Goal: Find specific page/section: Find specific page/section

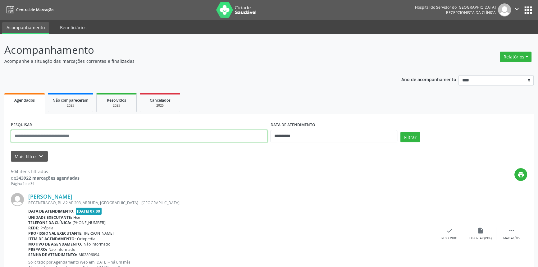
click at [50, 134] on input "text" at bounding box center [139, 136] width 257 height 12
type input "**********"
click at [401, 132] on button "Filtrar" at bounding box center [411, 137] width 20 height 11
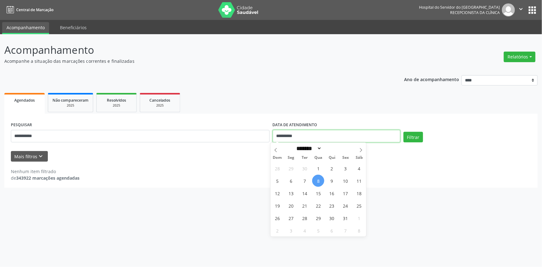
click at [313, 138] on input "**********" at bounding box center [337, 136] width 128 height 12
click at [409, 136] on button "Filtrar" at bounding box center [414, 137] width 20 height 11
drag, startPoint x: 55, startPoint y: 136, endPoint x: 0, endPoint y: 143, distance: 55.7
click at [0, 143] on div "**********" at bounding box center [271, 150] width 542 height 233
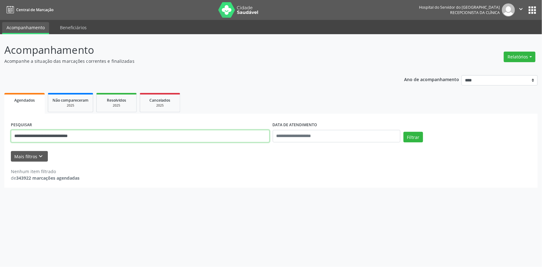
click at [404, 132] on button "Filtrar" at bounding box center [414, 137] width 20 height 11
drag, startPoint x: 105, startPoint y: 139, endPoint x: 0, endPoint y: 139, distance: 105.3
click at [0, 139] on div "**********" at bounding box center [271, 150] width 542 height 233
paste input "text"
click at [415, 135] on button "Filtrar" at bounding box center [414, 137] width 20 height 11
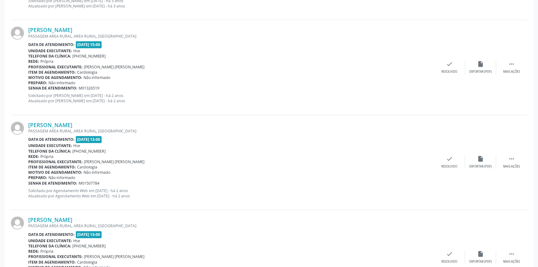
scroll to position [1370, 0]
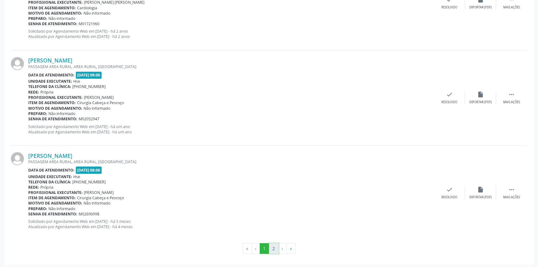
click at [274, 248] on button "2" at bounding box center [274, 248] width 10 height 11
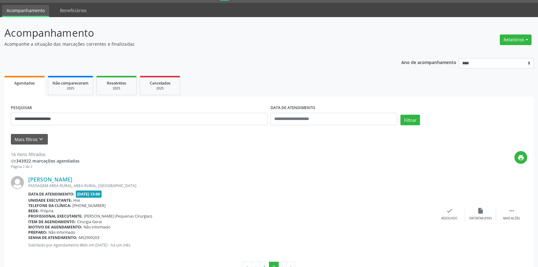
scroll to position [37, 0]
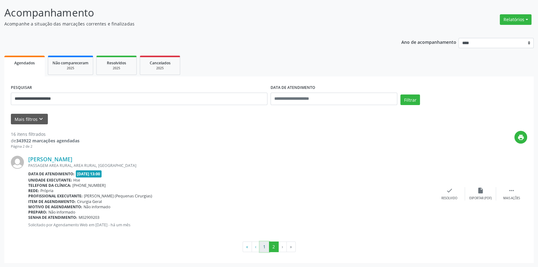
click at [267, 245] on button "1" at bounding box center [265, 246] width 10 height 11
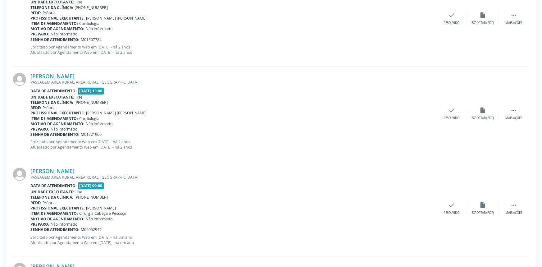
scroll to position [1370, 0]
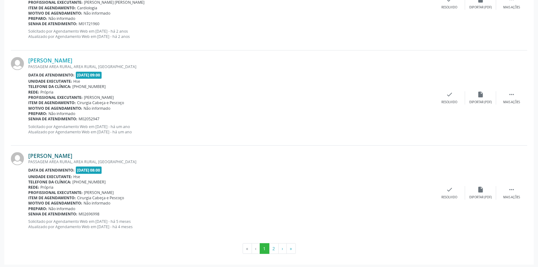
click at [72, 153] on link "[PERSON_NAME]" at bounding box center [50, 155] width 44 height 7
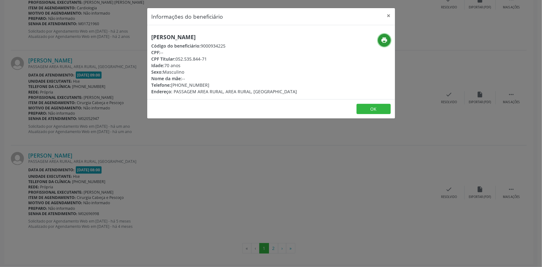
click at [384, 39] on icon "print" at bounding box center [384, 40] width 7 height 7
drag, startPoint x: 232, startPoint y: 34, endPoint x: 142, endPoint y: 38, distance: 90.5
click at [143, 38] on div "Informações do beneficiário × [PERSON_NAME] Código do beneficiário: 9000934225 …" at bounding box center [271, 133] width 542 height 267
copy h5 "[PERSON_NAME]"
click at [51, 85] on div "Informações do beneficiário × [PERSON_NAME] Código do beneficiário: 9000934225 …" at bounding box center [271, 133] width 542 height 267
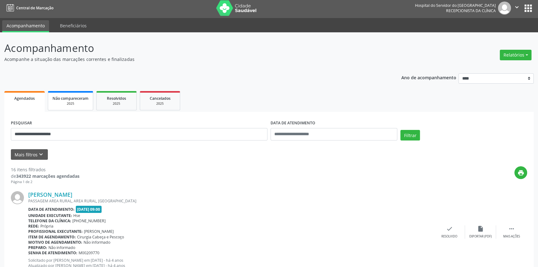
scroll to position [0, 0]
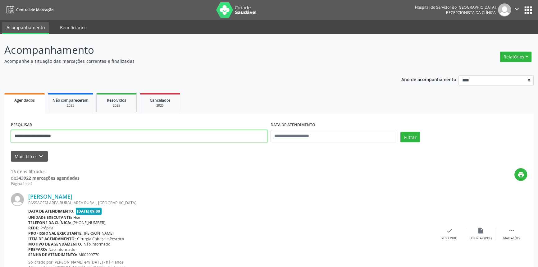
click at [182, 140] on input "**********" at bounding box center [139, 136] width 257 height 12
type input "**********"
click at [401, 132] on button "Filtrar" at bounding box center [411, 137] width 20 height 11
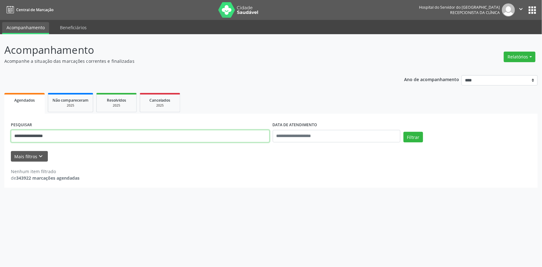
click at [202, 141] on input "**********" at bounding box center [140, 136] width 259 height 12
click at [175, 139] on input "text" at bounding box center [140, 136] width 259 height 12
paste input "**********"
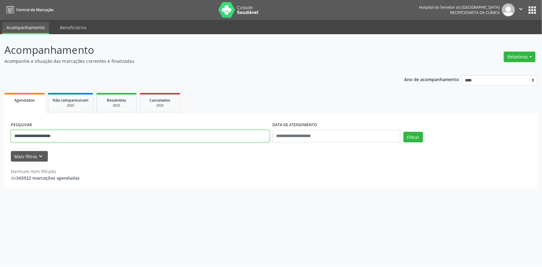
click at [404, 132] on button "Filtrar" at bounding box center [414, 137] width 20 height 11
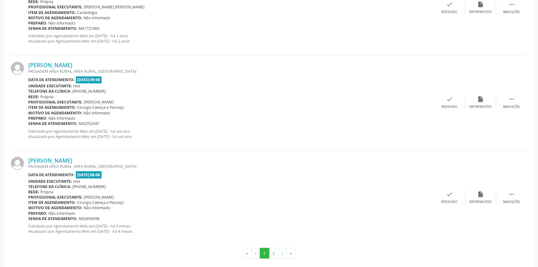
scroll to position [1370, 0]
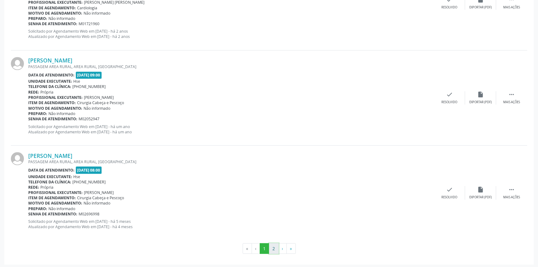
click at [273, 246] on button "2" at bounding box center [274, 248] width 10 height 11
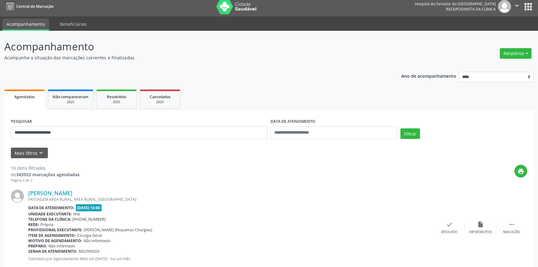
scroll to position [37, 0]
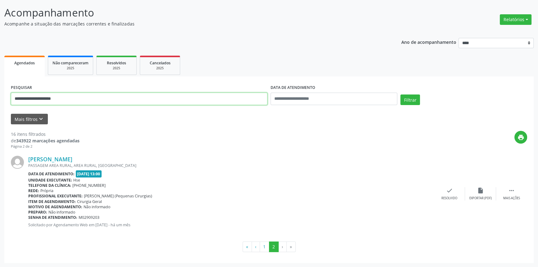
click at [80, 94] on input "**********" at bounding box center [139, 99] width 257 height 12
click at [401, 94] on button "Filtrar" at bounding box center [411, 99] width 20 height 11
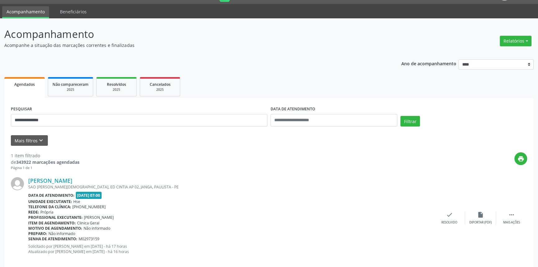
scroll to position [25, 0]
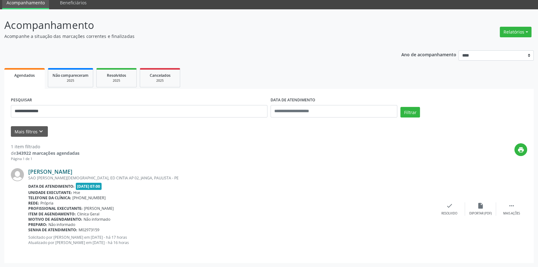
click at [72, 170] on link "[PERSON_NAME]" at bounding box center [50, 171] width 44 height 7
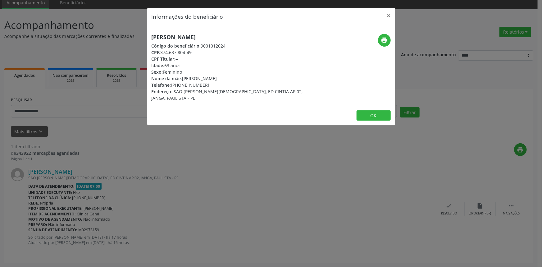
click at [228, 32] on div "[PERSON_NAME] Código do beneficiário: 9001012024 CPF: 374.637.804-49 CPF Titula…" at bounding box center [271, 65] width 248 height 80
click at [230, 36] on h5 "[PERSON_NAME]" at bounding box center [230, 37] width 157 height 7
copy div "[PERSON_NAME]"
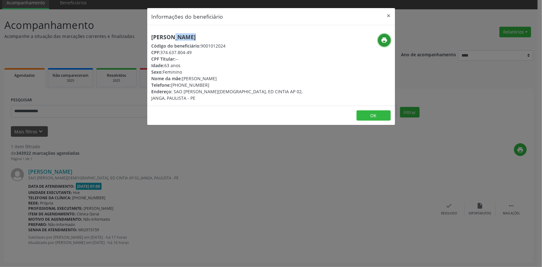
click at [390, 37] on button "print" at bounding box center [384, 40] width 13 height 13
click at [96, 117] on div "Informações do beneficiário × [PERSON_NAME] Código do beneficiário: 9001012024 …" at bounding box center [271, 133] width 542 height 267
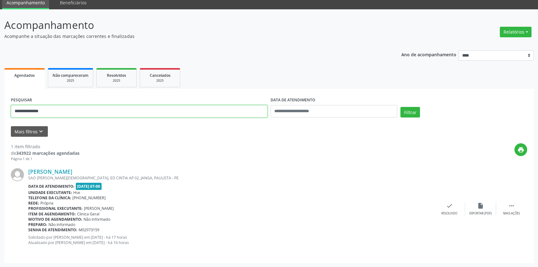
drag, startPoint x: 48, startPoint y: 114, endPoint x: 0, endPoint y: 118, distance: 48.6
click at [0, 118] on div "**********" at bounding box center [269, 138] width 538 height 258
paste input "text"
click at [407, 111] on button "Filtrar" at bounding box center [411, 112] width 20 height 11
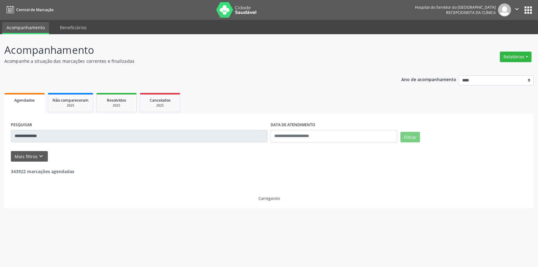
scroll to position [0, 0]
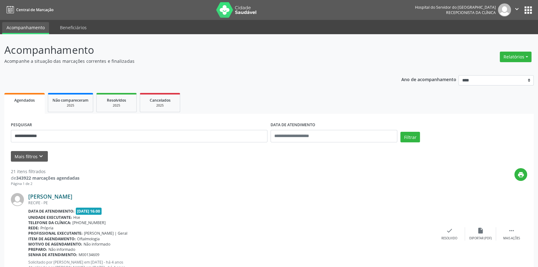
click at [72, 194] on link "[PERSON_NAME]" at bounding box center [50, 196] width 44 height 7
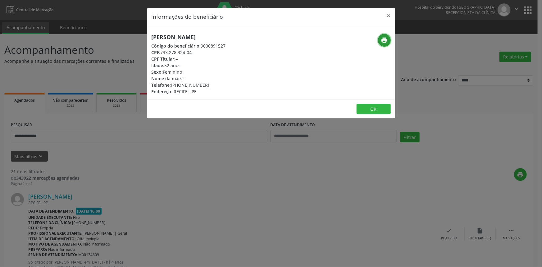
click at [387, 39] on icon "print" at bounding box center [384, 40] width 7 height 7
click at [388, 14] on button "×" at bounding box center [389, 15] width 12 height 15
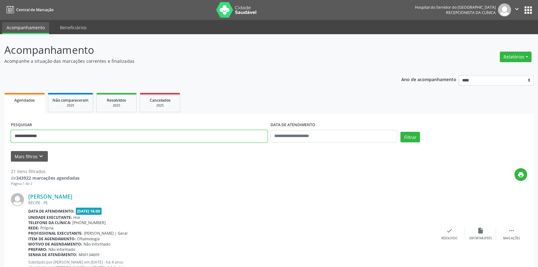
drag, startPoint x: 47, startPoint y: 137, endPoint x: 0, endPoint y: 128, distance: 47.4
paste input "**********"
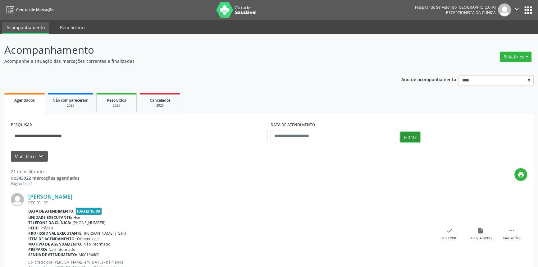
click at [412, 134] on button "Filtrar" at bounding box center [411, 137] width 20 height 11
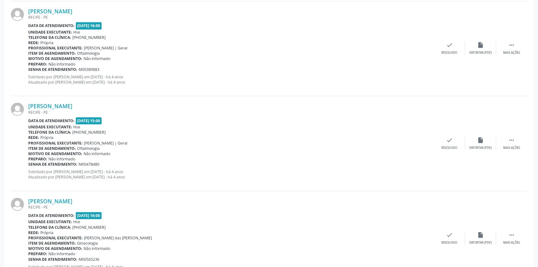
scroll to position [1370, 0]
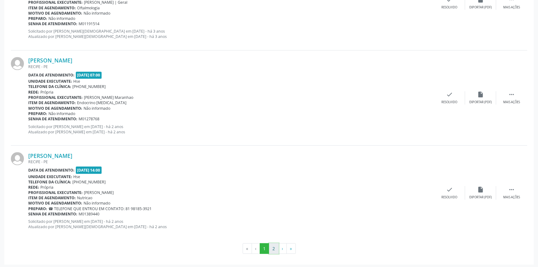
click at [273, 247] on button "2" at bounding box center [274, 248] width 10 height 11
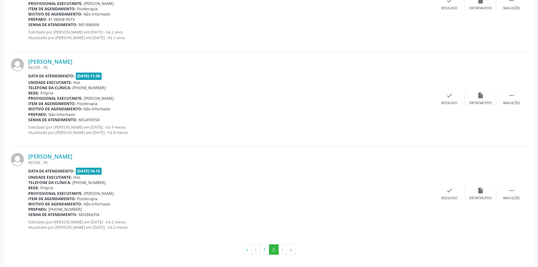
scroll to position [516, 0]
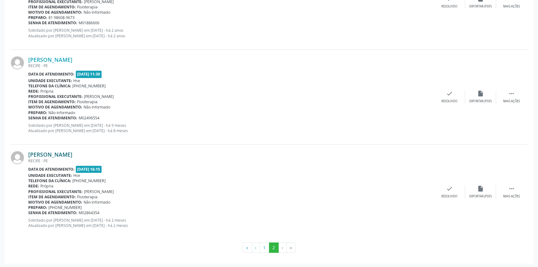
drag, startPoint x: 123, startPoint y: 154, endPoint x: 29, endPoint y: 152, distance: 93.6
click at [30, 152] on div "[PERSON_NAME]" at bounding box center [231, 154] width 406 height 7
copy link "[PERSON_NAME]"
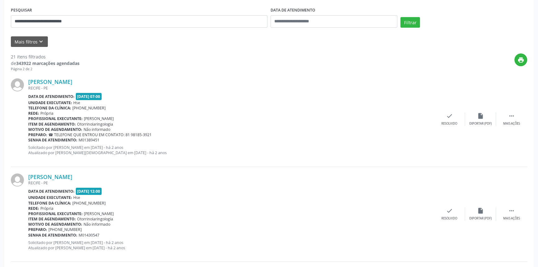
scroll to position [8, 0]
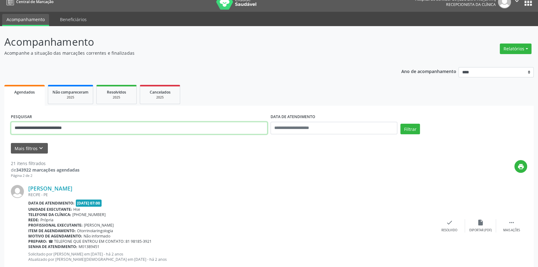
drag, startPoint x: 70, startPoint y: 130, endPoint x: 0, endPoint y: 131, distance: 70.2
paste input "text"
click at [407, 128] on button "Filtrar" at bounding box center [411, 129] width 20 height 11
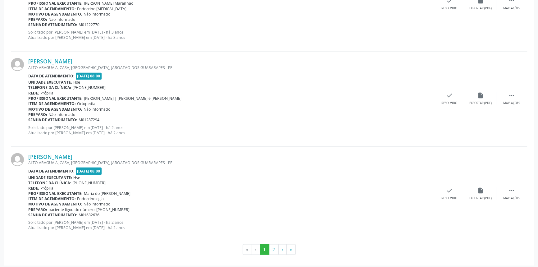
scroll to position [1370, 0]
click at [273, 248] on button "2" at bounding box center [274, 248] width 10 height 11
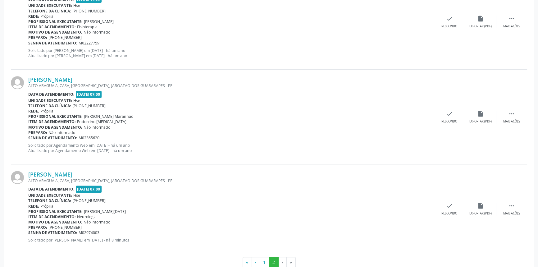
scroll to position [311, 0]
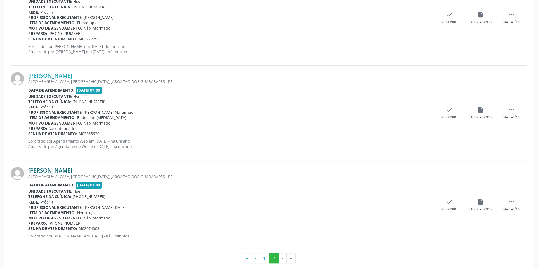
drag, startPoint x: 86, startPoint y: 168, endPoint x: 29, endPoint y: 168, distance: 57.5
click at [29, 168] on div "[PERSON_NAME]" at bounding box center [231, 170] width 406 height 7
copy link "[PERSON_NAME]"
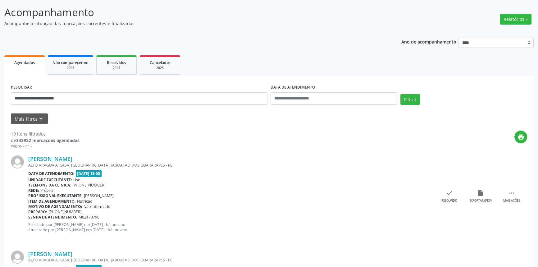
scroll to position [28, 0]
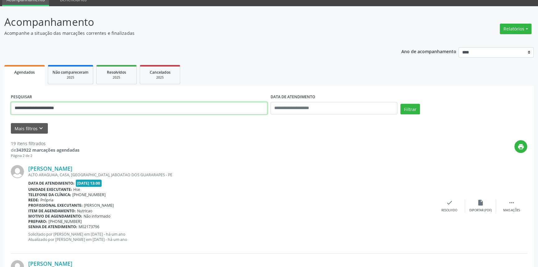
drag, startPoint x: 62, startPoint y: 110, endPoint x: 0, endPoint y: 110, distance: 61.5
paste input "*****"
type input "**********"
click at [409, 109] on button "Filtrar" at bounding box center [411, 109] width 20 height 11
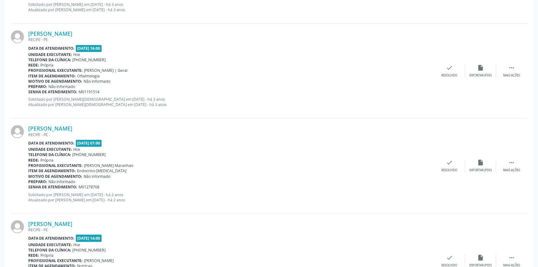
scroll to position [1370, 0]
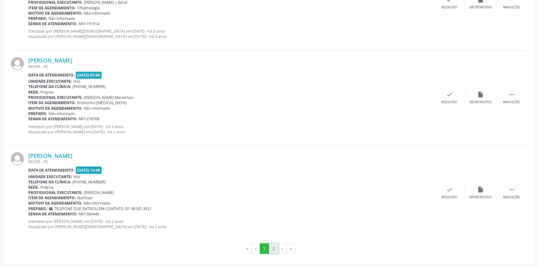
click at [273, 249] on button "2" at bounding box center [274, 248] width 10 height 11
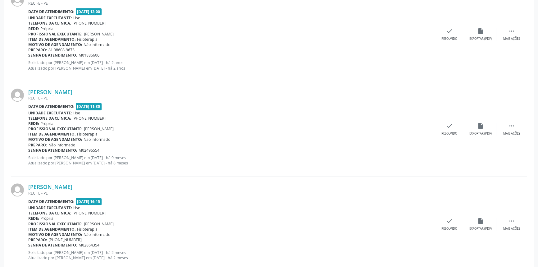
scroll to position [516, 0]
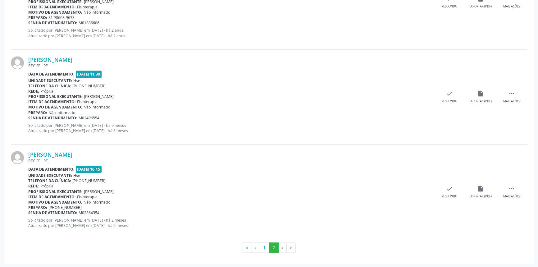
click at [116, 154] on div "[PERSON_NAME]" at bounding box center [231, 154] width 406 height 7
drag, startPoint x: 119, startPoint y: 154, endPoint x: 29, endPoint y: 154, distance: 90.1
click at [29, 154] on div "[PERSON_NAME]" at bounding box center [231, 154] width 406 height 7
copy link "[PERSON_NAME]"
